Goal: Find specific page/section: Find specific page/section

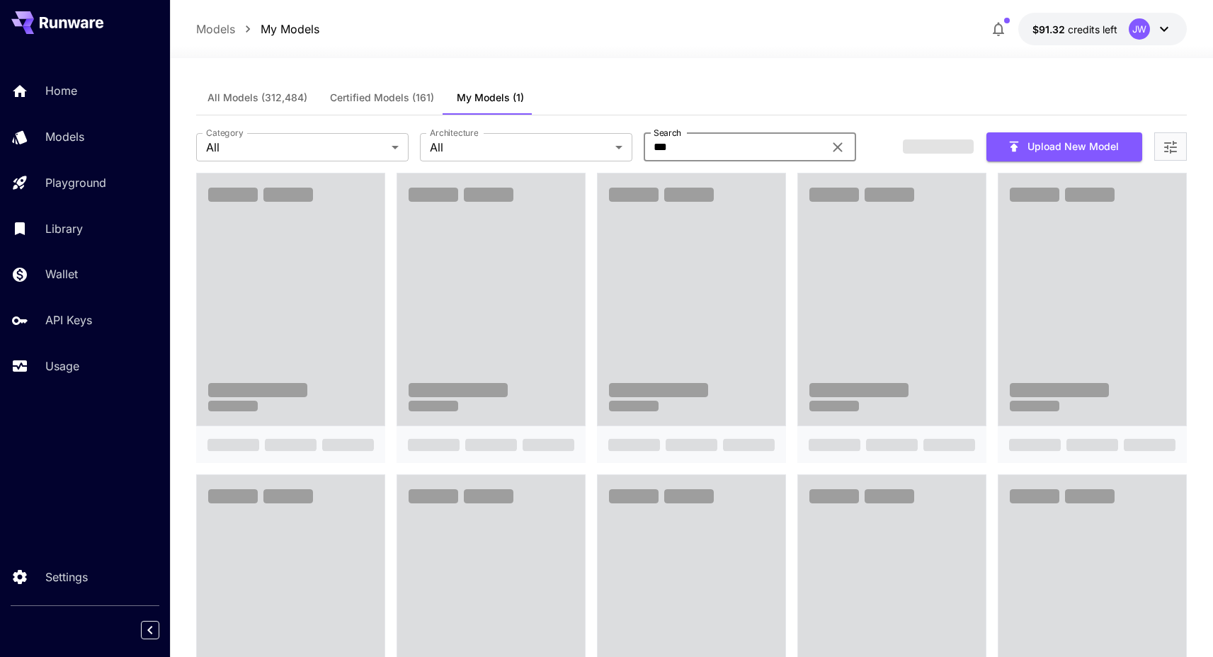
click at [714, 151] on input "***" at bounding box center [733, 147] width 180 height 28
click at [723, 93] on div "All Models (312,484) Certified Models (161) My Models (1)" at bounding box center [691, 98] width 990 height 35
click at [708, 143] on input "***" at bounding box center [733, 147] width 180 height 28
click at [698, 91] on div "All Models (312,484) Certified Models (161) My Models (1)" at bounding box center [691, 98] width 990 height 35
click at [847, 45] on div at bounding box center [691, 49] width 1043 height 17
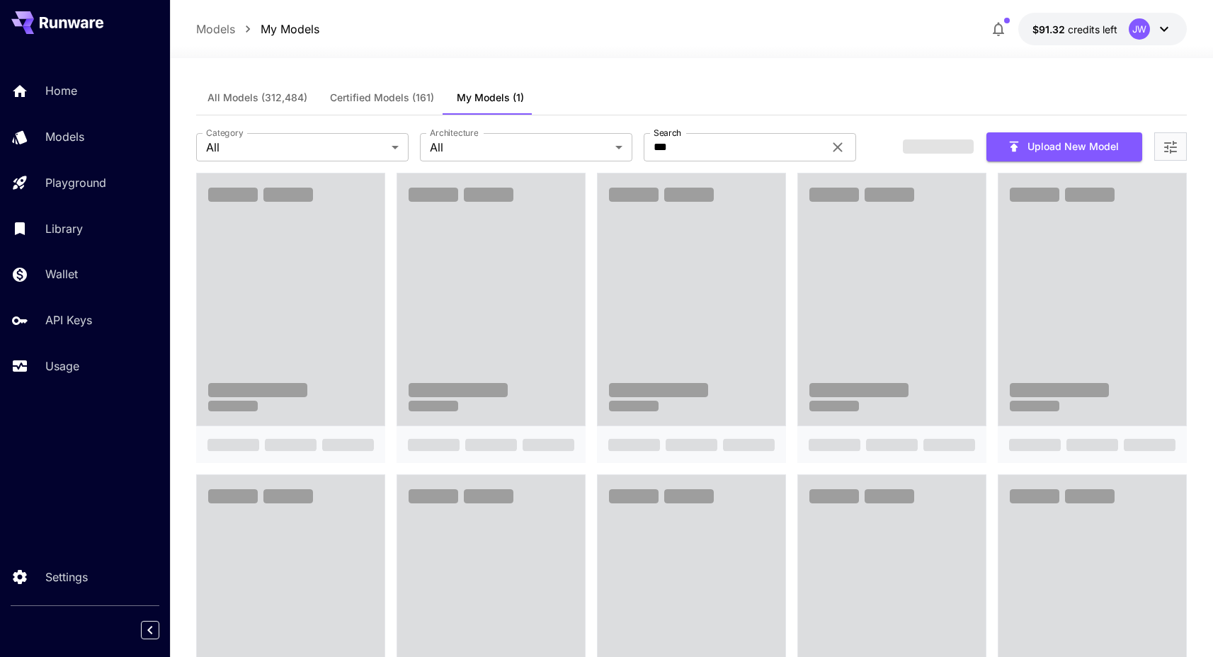
click at [704, 38] on div "Models My Models $91.32 credits left JW" at bounding box center [691, 29] width 990 height 33
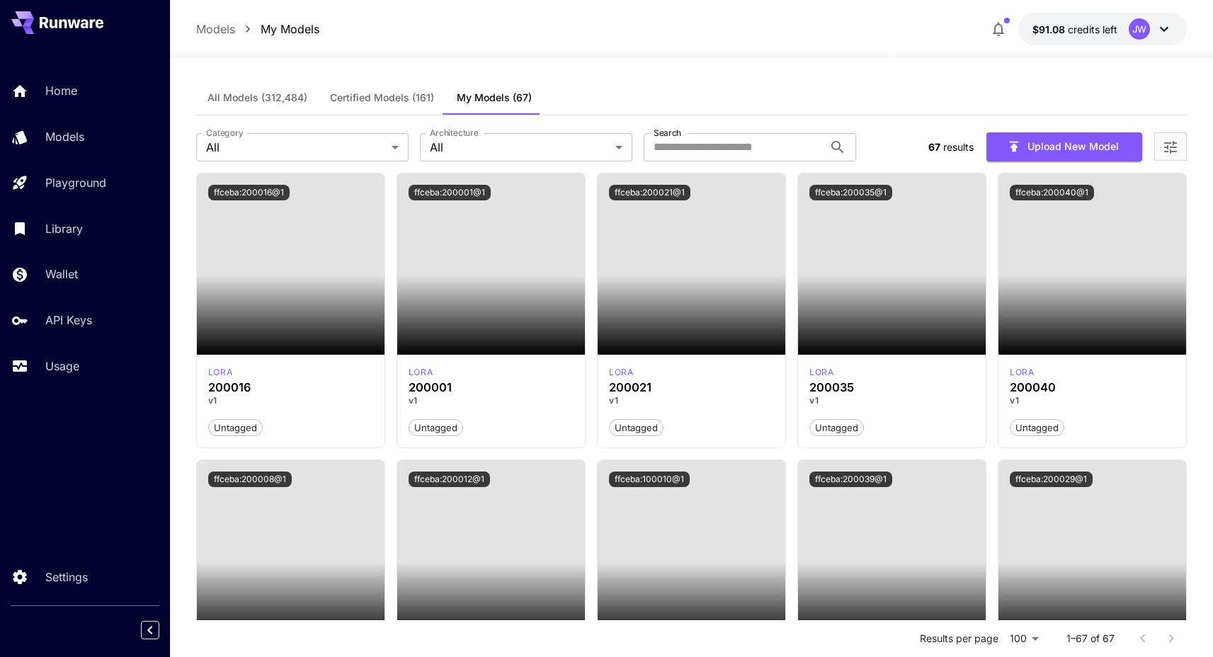
click at [700, 52] on div at bounding box center [691, 49] width 1043 height 17
click at [695, 146] on input "Search" at bounding box center [733, 147] width 180 height 28
type input "***"
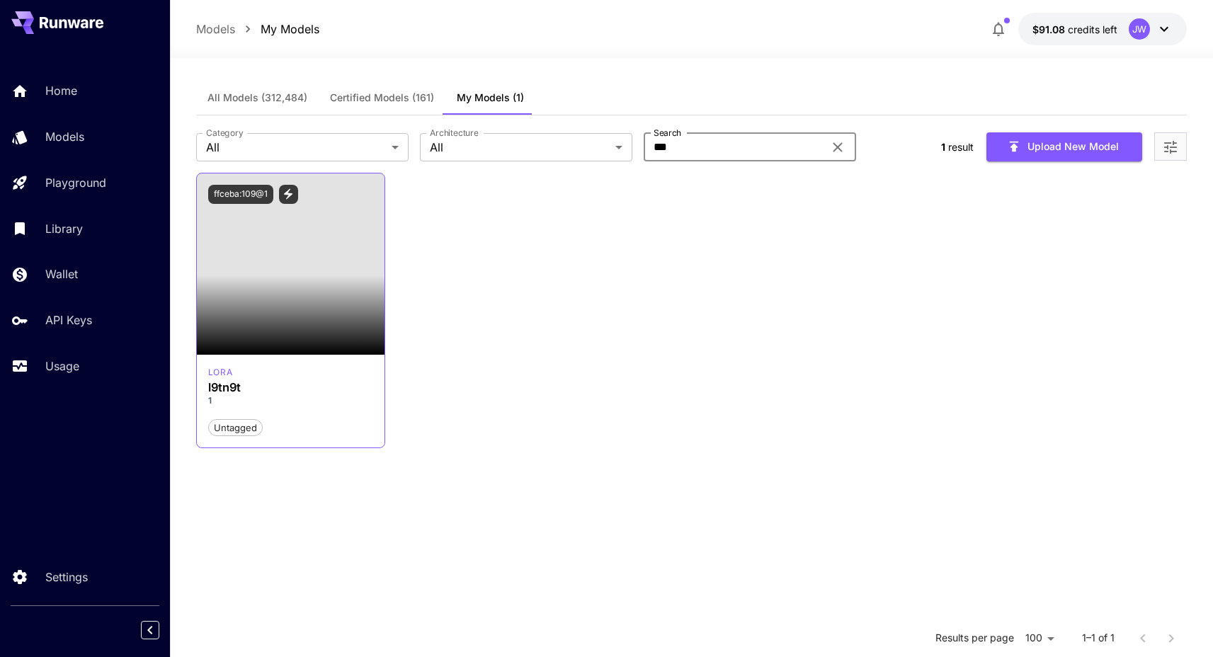
click at [316, 445] on div "[PERSON_NAME] l9tn9t 1 Untagged" at bounding box center [291, 401] width 188 height 93
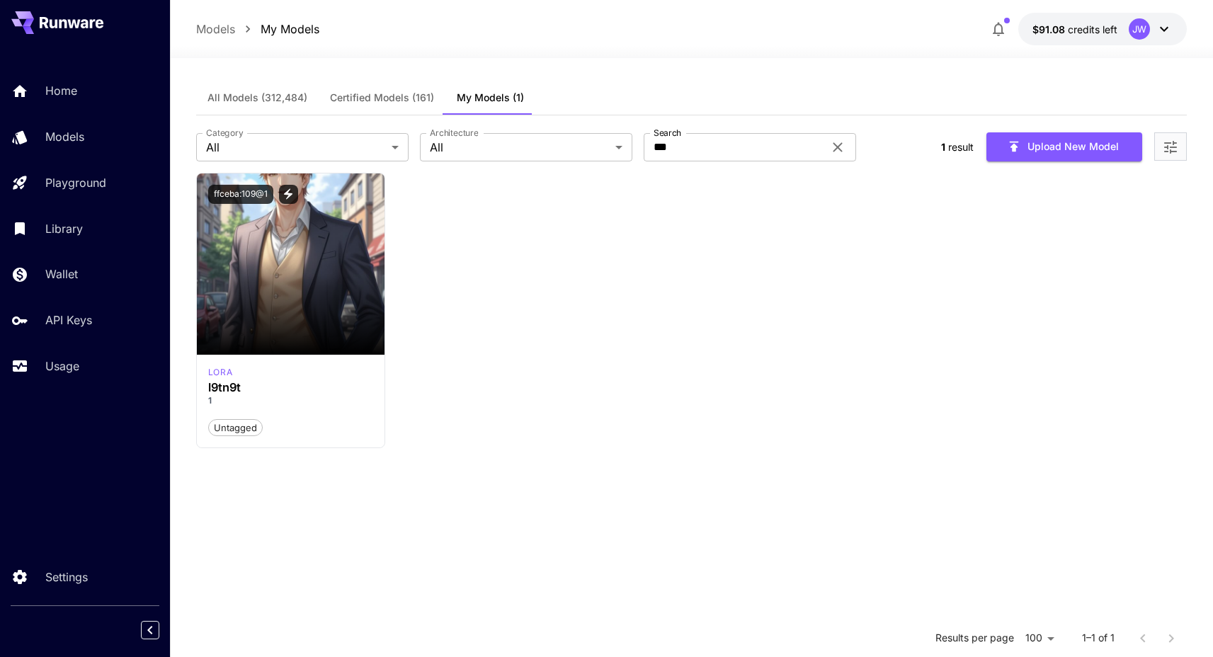
click at [748, 370] on div "Launch in Playground ffceba:109@1 [PERSON_NAME] l9tn9t 1 Untagged" at bounding box center [691, 311] width 990 height 276
click at [876, 108] on div "All Models (312,484) Certified Models (161) My Models (1)" at bounding box center [691, 98] width 990 height 35
click at [817, 416] on div "Launch in Playground ffceba:109@1 [PERSON_NAME] l9tn9t 1 Untagged" at bounding box center [691, 311] width 990 height 276
click at [798, 308] on div "Launch in Playground ffceba:109@1 [PERSON_NAME] l9tn9t 1 Untagged" at bounding box center [691, 311] width 990 height 276
click at [780, 362] on div "Launch in Playground ffceba:109@1 [PERSON_NAME] l9tn9t 1 Untagged" at bounding box center [691, 311] width 990 height 276
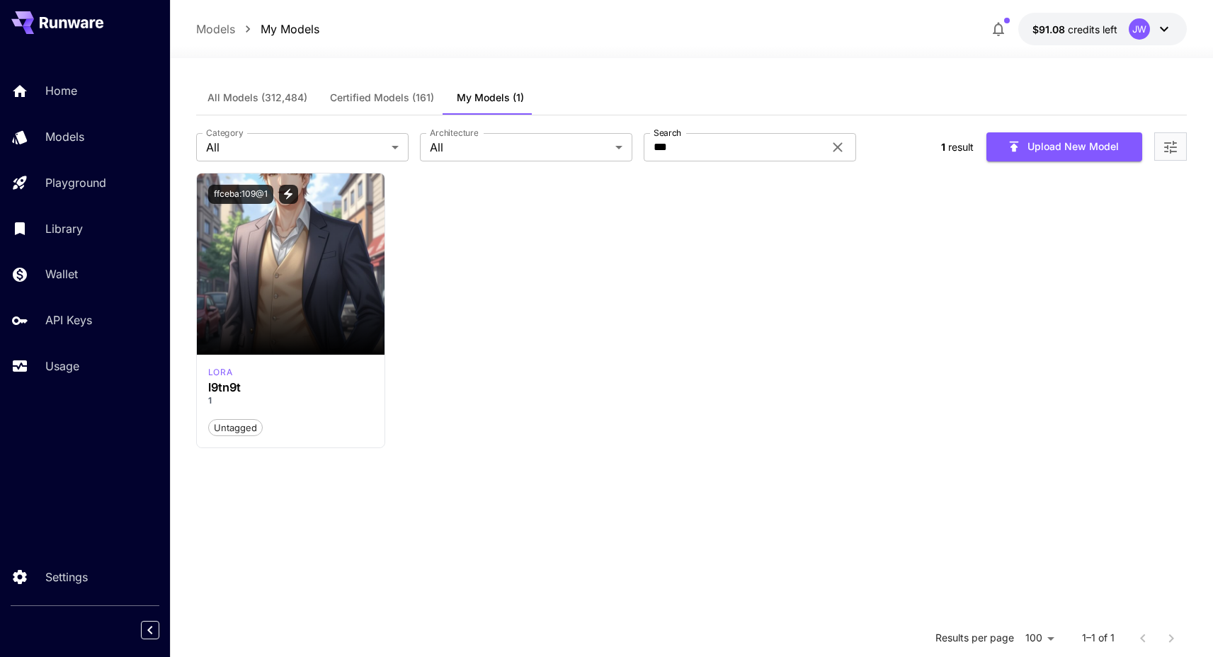
click at [709, 411] on div "Launch in Playground ffceba:109@1 [PERSON_NAME] l9tn9t 1 Untagged" at bounding box center [691, 311] width 990 height 276
